Goal: Check status: Check status

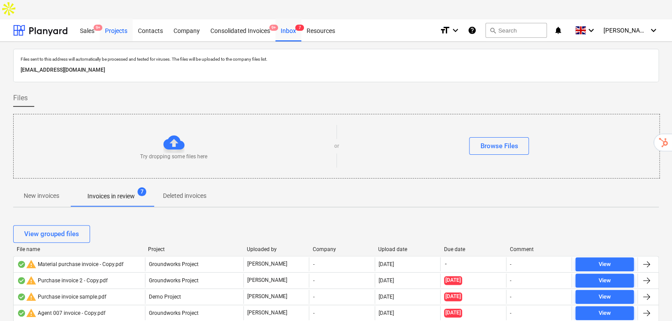
click at [113, 19] on div "Projects" at bounding box center [116, 30] width 33 height 22
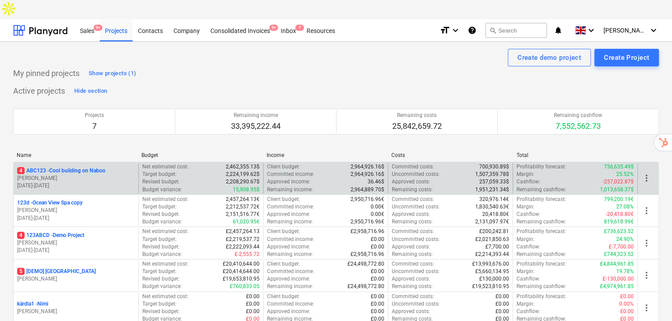
click at [60, 163] on div "4 ABC123 - Cool building on Naboo [PERSON_NAME] [DATE] - [DATE]" at bounding box center [76, 178] width 125 height 30
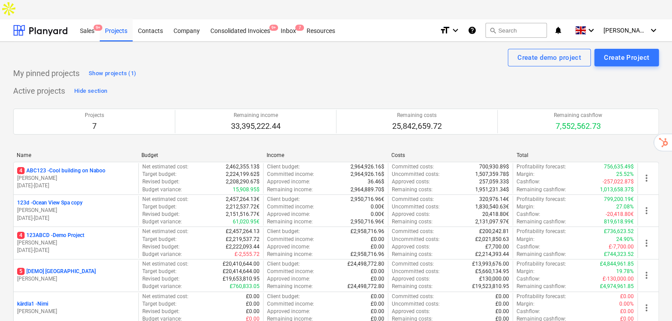
click at [66, 167] on p "4 ABC123 - Cool building on Naboo" at bounding box center [61, 170] width 88 height 7
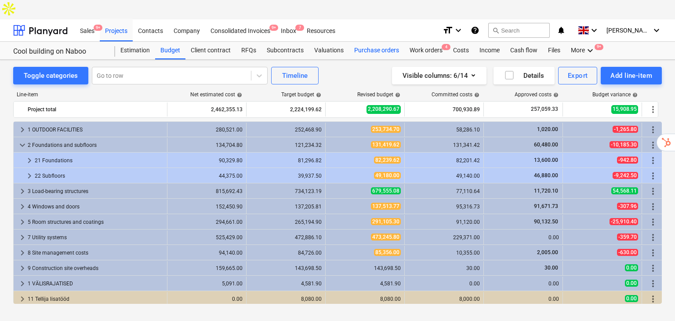
click at [365, 42] on div "Purchase orders" at bounding box center [376, 51] width 55 height 18
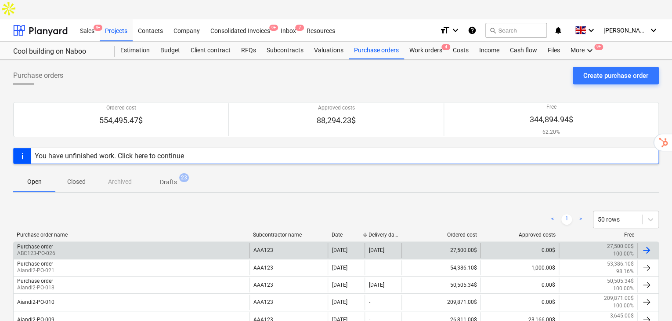
click at [81, 242] on div "Purchase order ABC123-PO-026" at bounding box center [132, 249] width 236 height 15
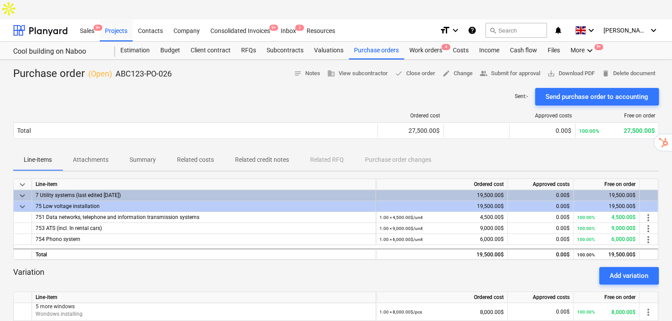
click at [574, 149] on div "Line-items Attachments Summary Related costs Related credit notes Related RFQ P…" at bounding box center [336, 159] width 646 height 21
